Goal: Navigation & Orientation: Find specific page/section

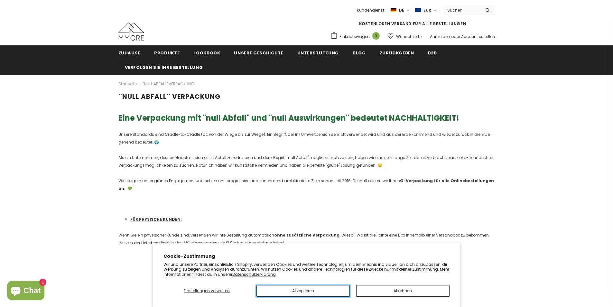
click at [289, 292] on button "Akzeptieren" at bounding box center [303, 291] width 93 height 12
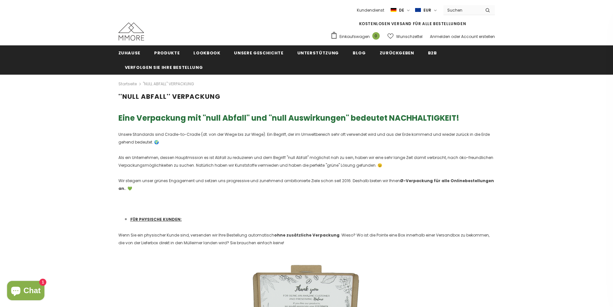
click at [419, 40] on link "Wunschzettel" at bounding box center [405, 36] width 35 height 11
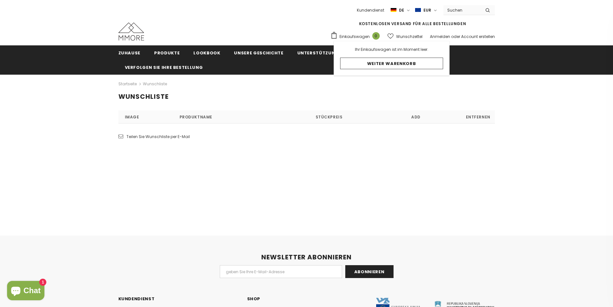
click at [342, 39] on span "Einkaufswagen" at bounding box center [355, 36] width 30 height 6
click at [345, 36] on span "Einkaufswagen" at bounding box center [355, 36] width 30 height 6
click at [374, 39] on link "Einkaufswagen 0" at bounding box center [357, 37] width 52 height 10
